Goal: Task Accomplishment & Management: Complete application form

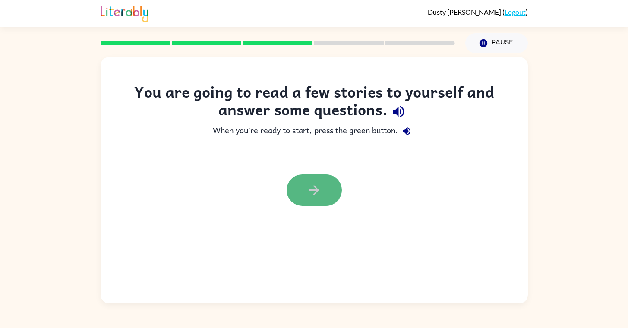
click at [321, 183] on icon "button" at bounding box center [314, 190] width 15 height 15
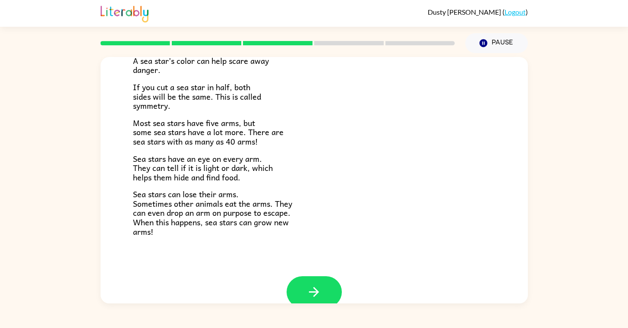
scroll to position [233, 0]
click at [311, 284] on icon "button" at bounding box center [314, 291] width 15 height 15
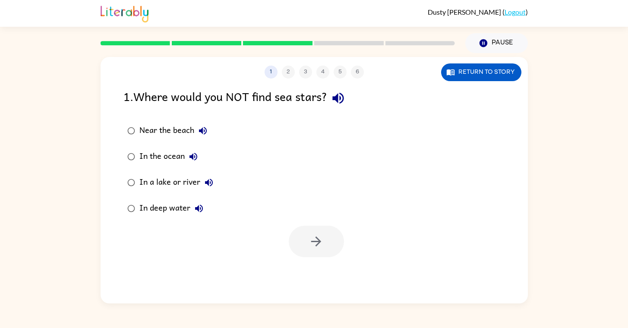
scroll to position [0, 0]
click at [344, 99] on icon "button" at bounding box center [337, 98] width 11 height 11
click at [201, 127] on icon "button" at bounding box center [203, 131] width 10 height 10
click at [190, 158] on icon "button" at bounding box center [194, 157] width 8 height 8
click at [210, 184] on icon "button" at bounding box center [209, 182] width 10 height 10
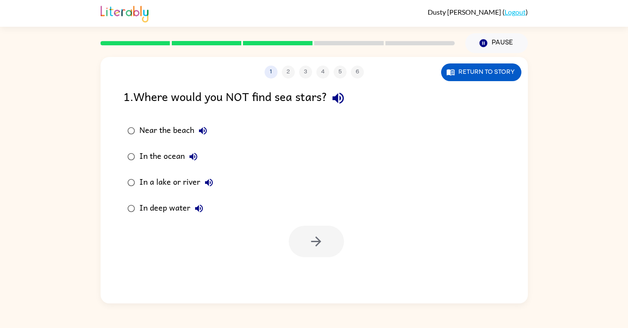
click at [187, 184] on div "In a lake or river" at bounding box center [178, 182] width 78 height 17
click at [310, 242] on icon "button" at bounding box center [316, 241] width 15 height 15
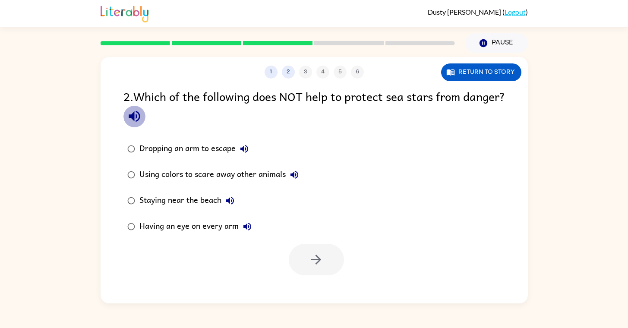
click at [140, 117] on icon "button" at bounding box center [134, 116] width 11 height 11
click at [246, 153] on icon "button" at bounding box center [244, 149] width 10 height 10
click at [293, 173] on icon "button" at bounding box center [295, 175] width 8 height 8
click at [229, 197] on icon "button" at bounding box center [230, 201] width 10 height 10
click at [212, 198] on div "Staying near the beach" at bounding box center [188, 200] width 99 height 17
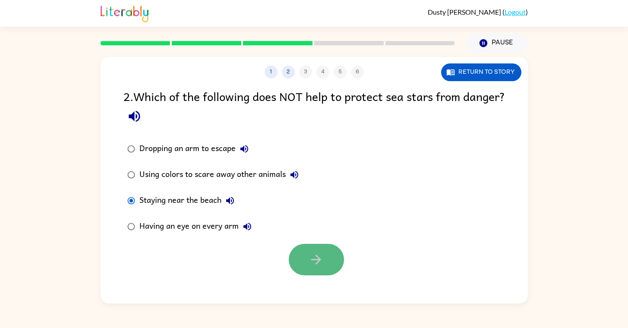
click at [319, 266] on icon "button" at bounding box center [316, 259] width 15 height 15
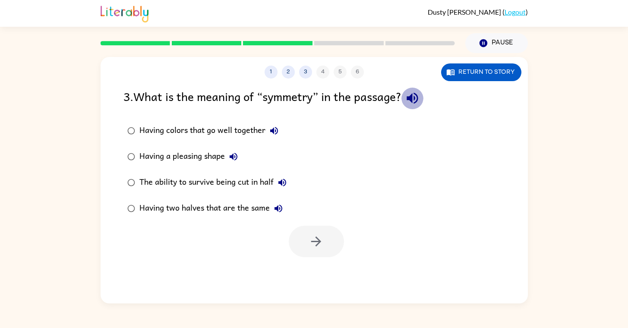
click at [418, 98] on icon "button" at bounding box center [412, 98] width 11 height 11
click at [271, 132] on icon "button" at bounding box center [274, 131] width 8 height 8
click at [229, 152] on icon "button" at bounding box center [233, 157] width 10 height 10
click at [283, 182] on icon "button" at bounding box center [282, 182] width 10 height 10
click at [281, 206] on icon "button" at bounding box center [278, 208] width 10 height 10
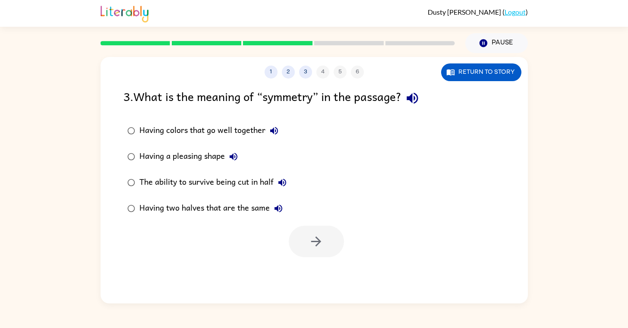
click at [255, 209] on div "Having two halves that are the same" at bounding box center [213, 208] width 148 height 17
click at [313, 234] on icon "button" at bounding box center [316, 241] width 15 height 15
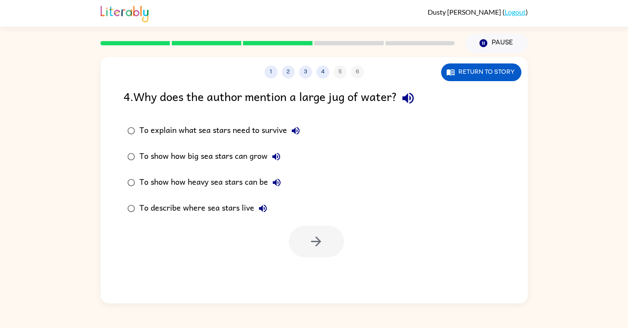
click at [410, 99] on icon "button" at bounding box center [407, 98] width 11 height 11
click at [408, 101] on icon "button" at bounding box center [408, 98] width 15 height 15
click at [298, 127] on icon "button" at bounding box center [296, 131] width 10 height 10
click at [408, 98] on icon "button" at bounding box center [407, 98] width 11 height 11
click at [297, 128] on icon "button" at bounding box center [296, 131] width 10 height 10
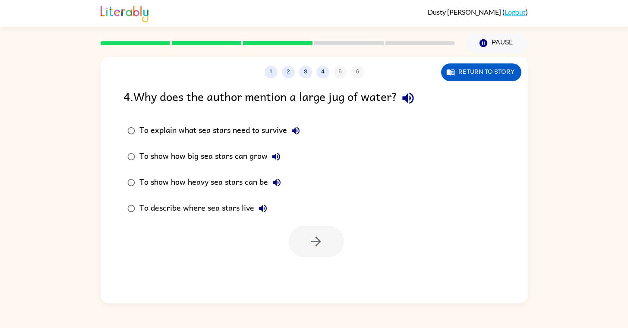
click at [271, 127] on div "To explain what sea stars need to survive" at bounding box center [221, 130] width 165 height 17
click at [307, 250] on button "button" at bounding box center [316, 242] width 55 height 32
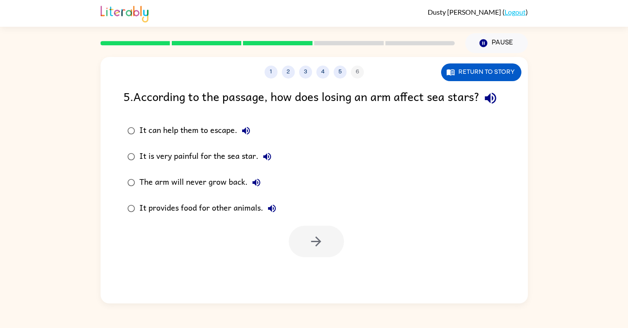
click at [485, 104] on icon "button" at bounding box center [490, 98] width 11 height 11
click at [148, 109] on div "5 . According to the passage, how does losing an arm affect sea stars?" at bounding box center [314, 98] width 382 height 22
click at [485, 104] on icon "button" at bounding box center [490, 98] width 11 height 11
click at [246, 136] on icon "button" at bounding box center [246, 131] width 10 height 10
click at [265, 161] on icon "button" at bounding box center [267, 157] width 8 height 8
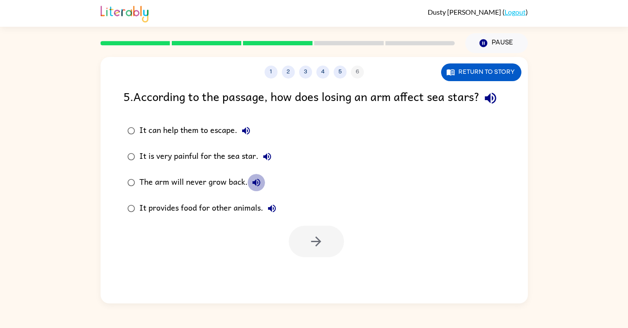
click at [256, 188] on icon "button" at bounding box center [256, 182] width 10 height 10
click at [270, 214] on icon "button" at bounding box center [272, 208] width 10 height 10
click at [245, 165] on div "It is very painful for the sea star." at bounding box center [207, 156] width 136 height 17
click at [309, 249] on icon "button" at bounding box center [316, 241] width 15 height 15
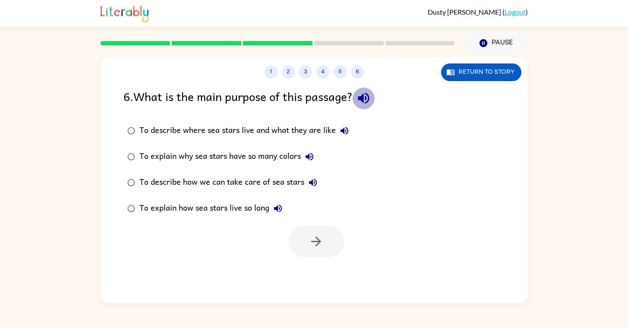
click at [368, 97] on icon "button" at bounding box center [363, 98] width 11 height 11
click at [346, 127] on icon "button" at bounding box center [344, 131] width 10 height 10
click at [312, 152] on icon "button" at bounding box center [309, 157] width 10 height 10
click at [317, 181] on icon "button" at bounding box center [313, 182] width 10 height 10
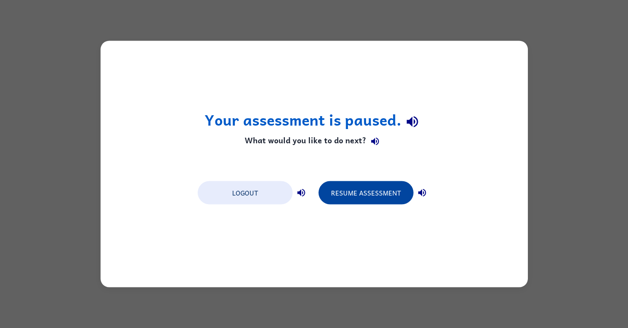
click at [367, 197] on button "Resume Assessment" at bounding box center [366, 192] width 95 height 23
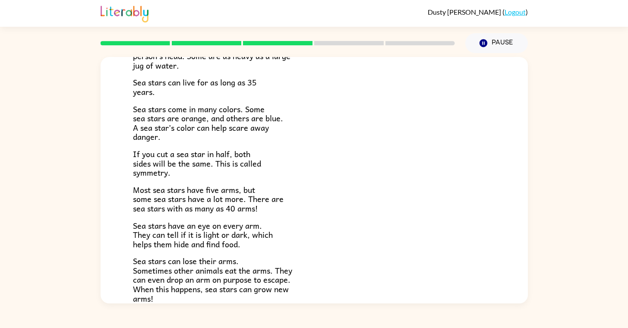
scroll to position [169, 0]
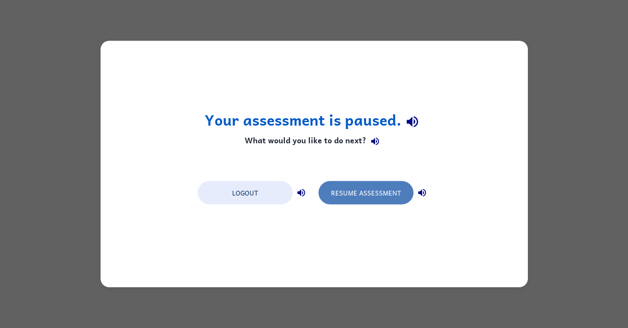
click at [336, 196] on button "Resume Assessment" at bounding box center [366, 192] width 95 height 23
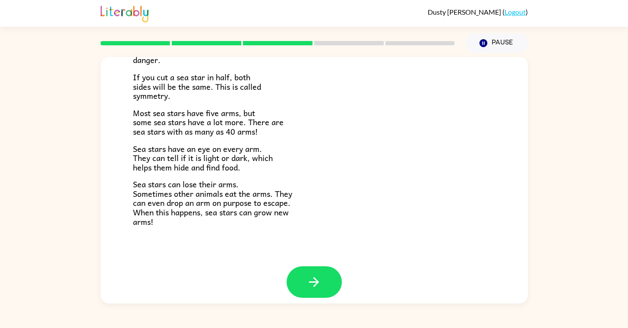
scroll to position [241, 0]
click at [309, 275] on icon "button" at bounding box center [314, 282] width 15 height 15
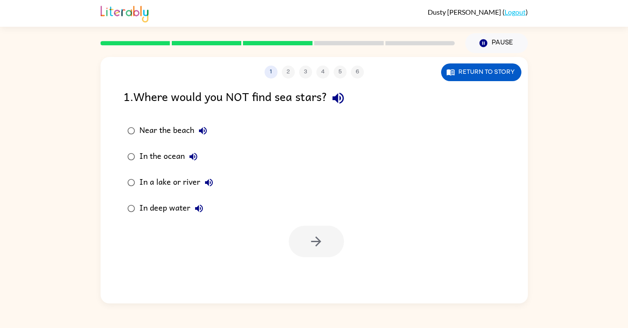
scroll to position [0, 0]
click at [185, 182] on div "In a lake or river" at bounding box center [178, 182] width 78 height 17
click at [332, 239] on button "button" at bounding box center [316, 242] width 55 height 32
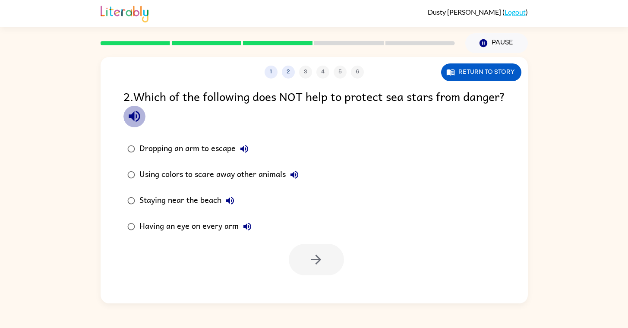
click at [140, 118] on icon "button" at bounding box center [134, 116] width 11 height 11
click at [294, 169] on button "Using colors to scare away other animals" at bounding box center [294, 174] width 17 height 17
click at [228, 200] on icon "button" at bounding box center [230, 201] width 8 height 8
click at [211, 201] on div "Staying near the beach" at bounding box center [188, 200] width 99 height 17
click at [307, 260] on button "button" at bounding box center [316, 260] width 55 height 32
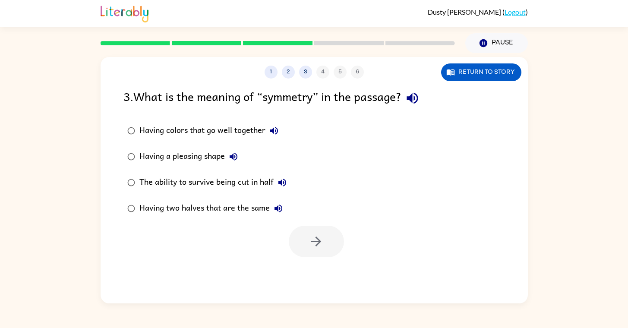
click at [420, 100] on icon "button" at bounding box center [412, 98] width 15 height 15
click at [275, 131] on icon "button" at bounding box center [274, 131] width 8 height 8
click at [239, 125] on div "Having colors that go well together" at bounding box center [210, 130] width 143 height 17
click at [308, 239] on button "button" at bounding box center [316, 242] width 55 height 32
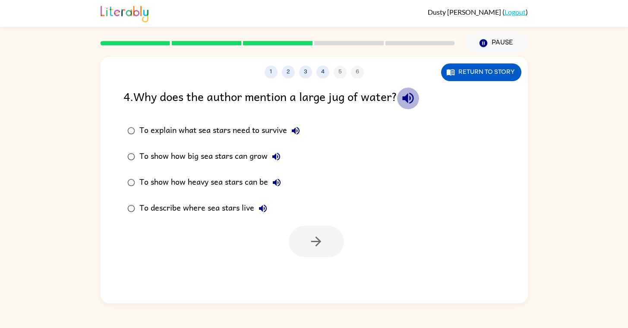
click at [408, 100] on icon "button" at bounding box center [408, 98] width 15 height 15
click at [298, 127] on icon "button" at bounding box center [296, 131] width 10 height 10
click at [273, 130] on div "To explain what sea stars need to survive" at bounding box center [221, 130] width 165 height 17
click at [307, 249] on button "button" at bounding box center [316, 242] width 55 height 32
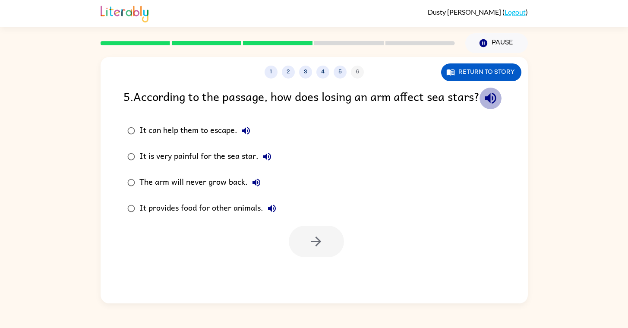
click at [483, 106] on icon "button" at bounding box center [490, 98] width 15 height 15
click at [237, 165] on div "It is very painful for the sea star." at bounding box center [207, 156] width 136 height 17
click at [313, 257] on button "button" at bounding box center [316, 242] width 55 height 32
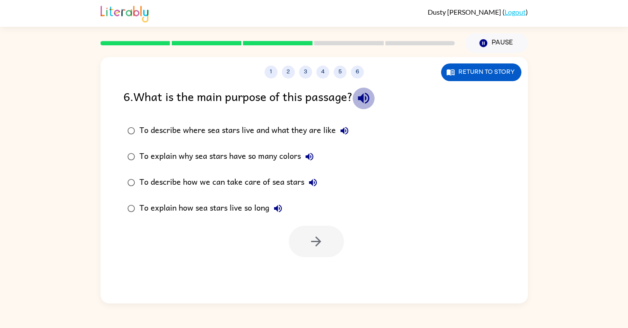
click at [367, 100] on icon "button" at bounding box center [363, 98] width 15 height 15
click at [345, 130] on icon "button" at bounding box center [344, 131] width 10 height 10
click at [312, 155] on icon "button" at bounding box center [310, 157] width 8 height 8
click at [310, 185] on icon "button" at bounding box center [313, 182] width 10 height 10
click at [289, 175] on div "To describe how we can take care of sea stars" at bounding box center [230, 182] width 182 height 17
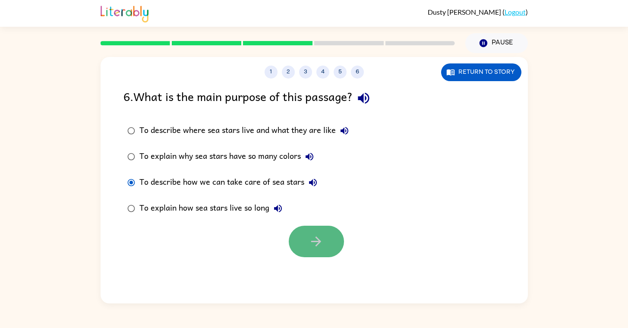
click at [323, 241] on icon "button" at bounding box center [316, 241] width 15 height 15
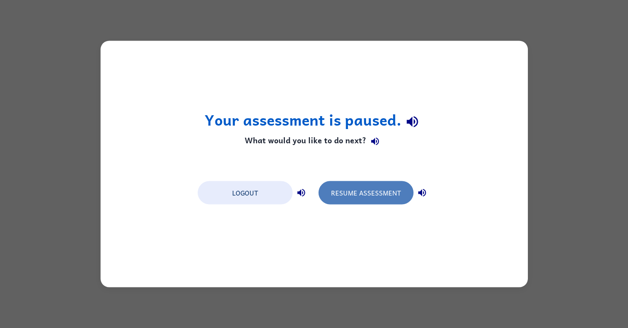
click at [343, 191] on button "Resume Assessment" at bounding box center [366, 192] width 95 height 23
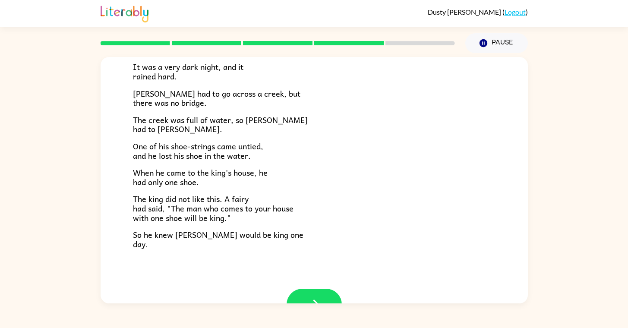
scroll to position [120, 0]
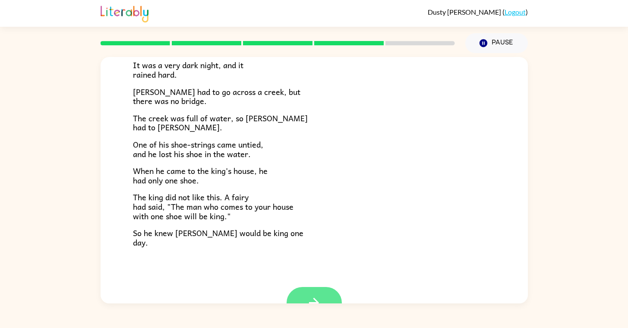
click at [307, 295] on icon "button" at bounding box center [314, 302] width 15 height 15
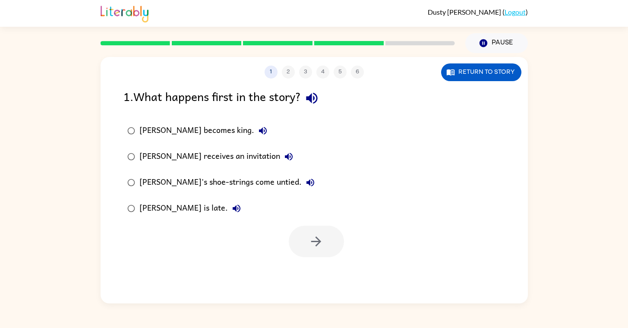
scroll to position [0, 0]
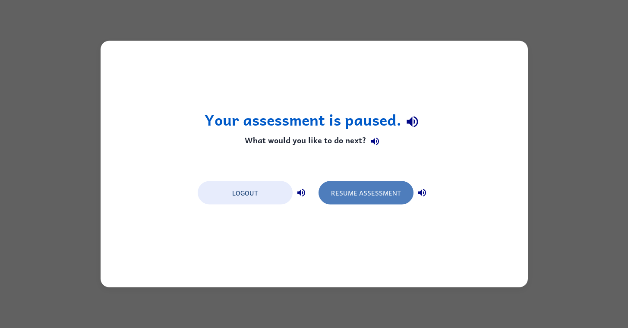
click at [372, 196] on button "Resume Assessment" at bounding box center [366, 192] width 95 height 23
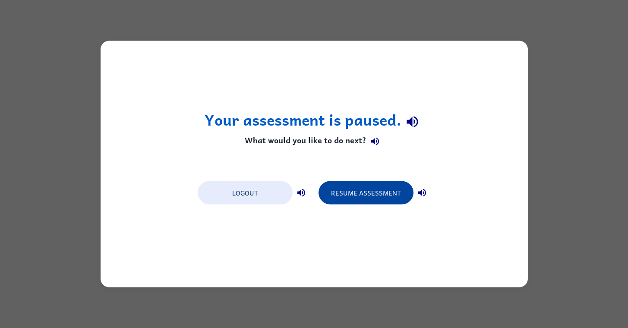
click at [358, 190] on button "Resume Assessment" at bounding box center [366, 192] width 95 height 23
click at [366, 191] on button "Resume Assessment" at bounding box center [366, 192] width 95 height 23
